Goal: Task Accomplishment & Management: Complete application form

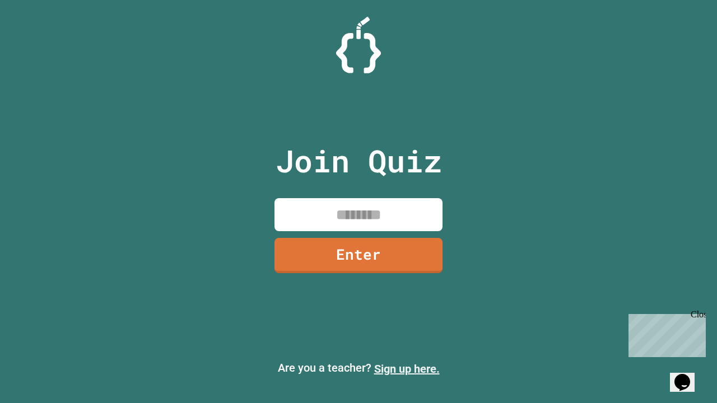
click at [407, 369] on link "Sign up here." at bounding box center [407, 368] width 66 height 13
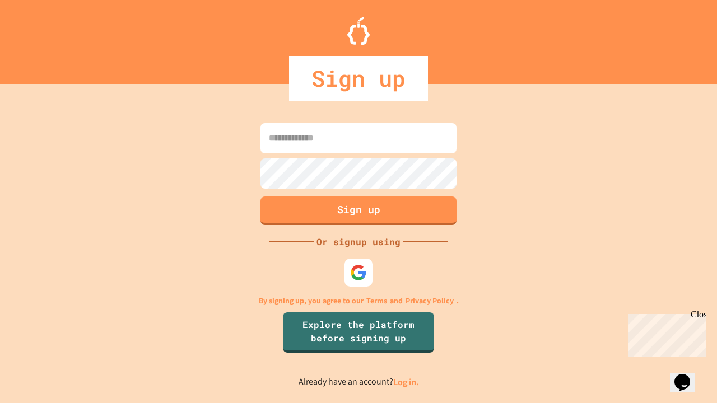
click at [407, 382] on link "Log in." at bounding box center [406, 383] width 26 height 12
